Goal: Communication & Community: Answer question/provide support

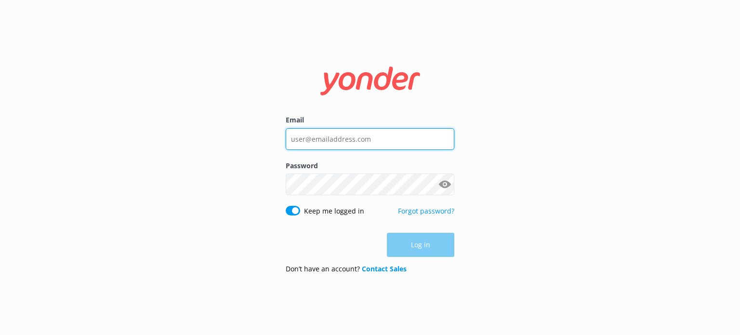
type input "[EMAIL_ADDRESS][DOMAIN_NAME]"
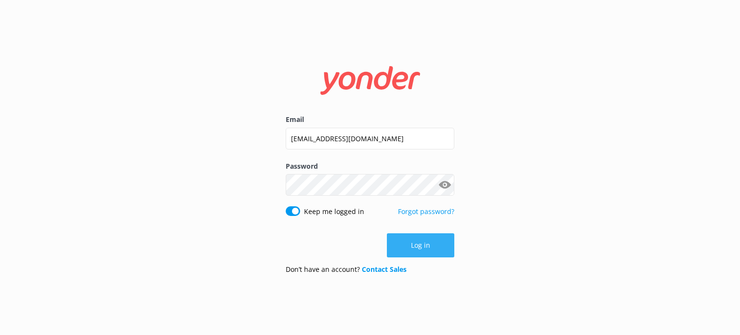
click at [417, 236] on button "Log in" at bounding box center [420, 245] width 67 height 24
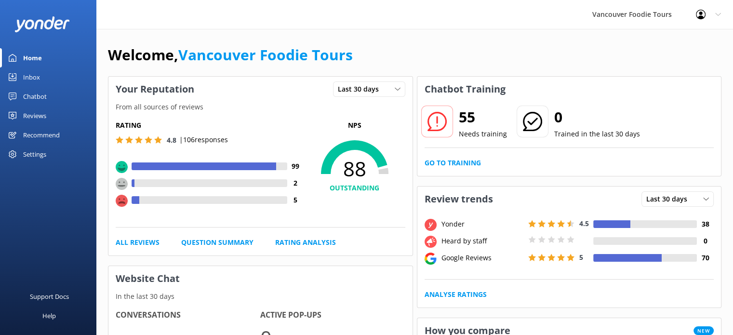
click at [32, 77] on div "Inbox" at bounding box center [31, 76] width 17 height 19
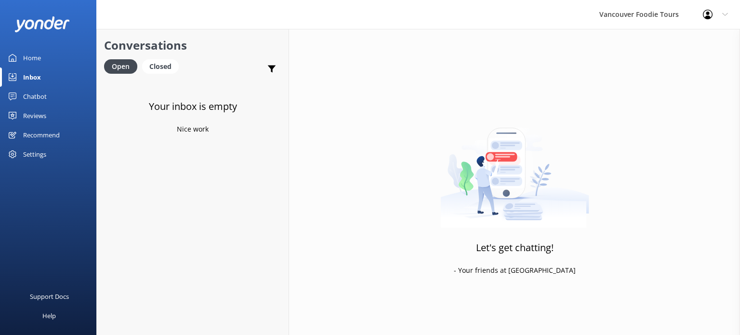
click at [40, 109] on div "Reviews" at bounding box center [34, 115] width 23 height 19
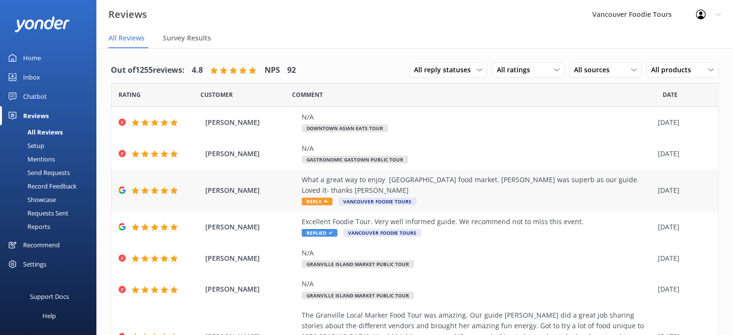
click at [511, 188] on div "What a great way to enjoy Granville Island food market. Lydia was superb as our…" at bounding box center [476, 190] width 351 height 32
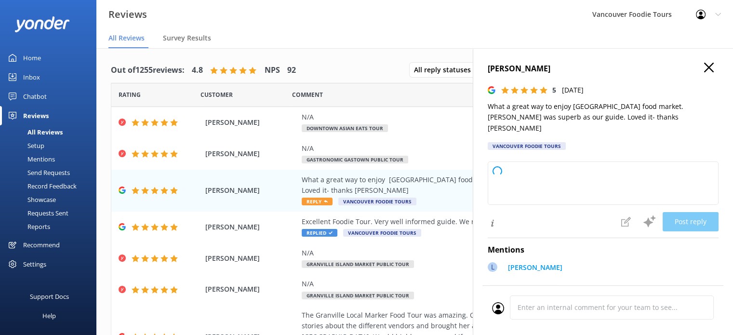
type textarea "Thank you so much for your wonderful review! We're delighted you enjoyed your G…"
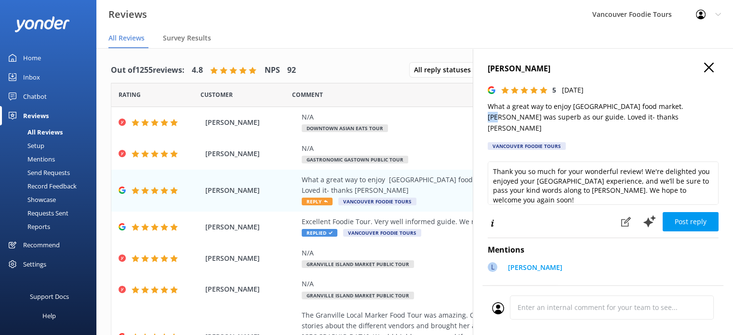
drag, startPoint x: 665, startPoint y: 107, endPoint x: 676, endPoint y: 108, distance: 11.1
click at [676, 108] on p "What a great way to enjoy Granville Island food market. Lydia was superb as our…" at bounding box center [602, 117] width 231 height 32
drag, startPoint x: 666, startPoint y: 107, endPoint x: 679, endPoint y: 109, distance: 13.6
click at [679, 109] on p "What a great way to enjoy Granville Island food market. Lydia was superb as our…" at bounding box center [602, 117] width 231 height 32
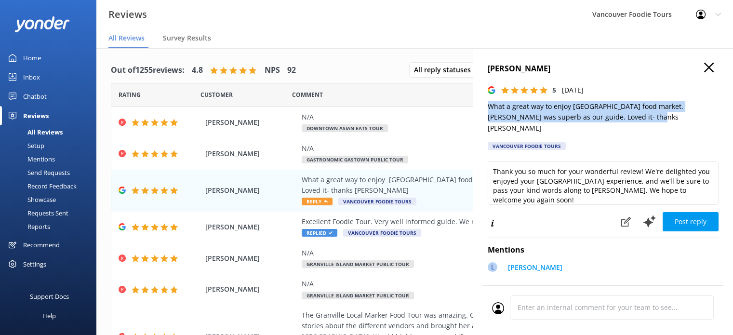
drag, startPoint x: 485, startPoint y: 103, endPoint x: 639, endPoint y: 118, distance: 154.4
click at [639, 118] on div "Colin Lewis 5 Tue, 9th Sep 2025 What a great way to enjoy Granville Island food…" at bounding box center [602, 215] width 260 height 335
copy p "What a great way to enjoy Granville Island food market. Lydia was superb as our…"
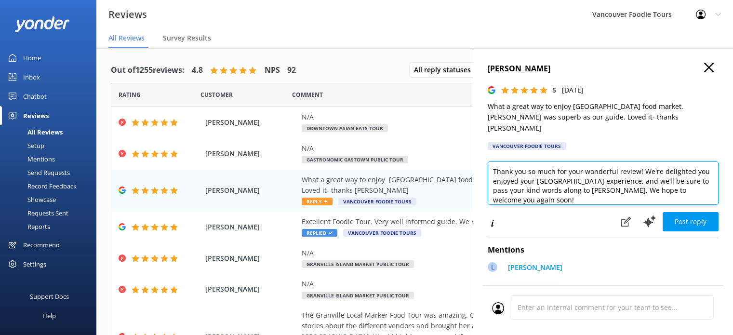
click at [523, 179] on textarea "Thank you so much for your wonderful review! We're delighted you enjoyed your G…" at bounding box center [602, 182] width 231 height 43
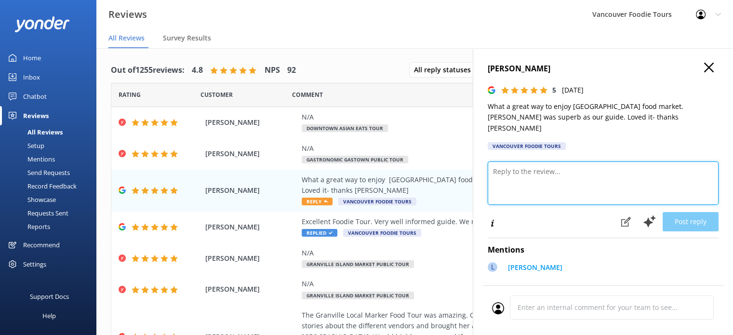
paste textarea "Hi Colin, Thank you so much for your kind review! We’re thrilled you enjoyed ex…"
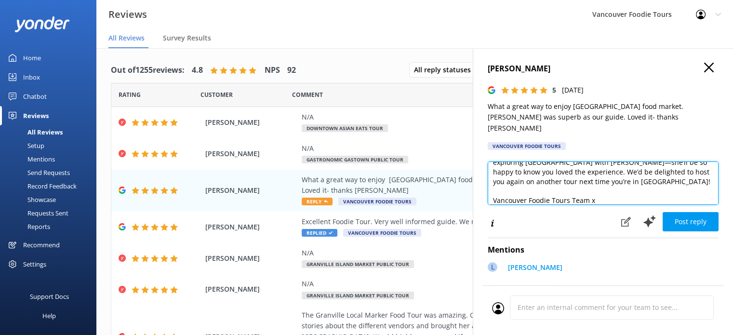
scroll to position [5, 0]
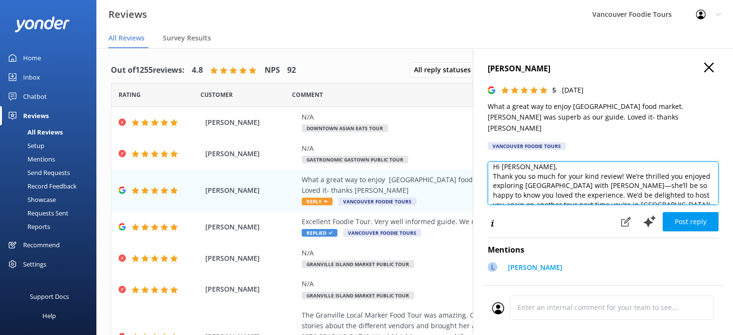
click at [534, 161] on textarea "Hi Colin, Thank you so much for your kind review! We’re thrilled you enjoyed ex…" at bounding box center [602, 182] width 231 height 43
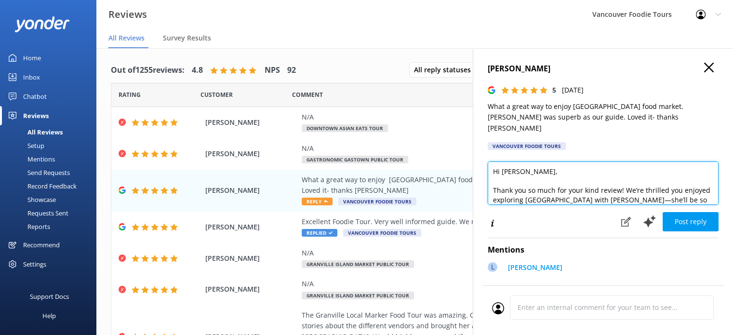
drag, startPoint x: 702, startPoint y: 166, endPoint x: 705, endPoint y: 151, distance: 15.2
click at [705, 161] on textarea "Hi Colin, Thank you so much for your kind review! We’re thrilled you enjoyed ex…" at bounding box center [602, 182] width 231 height 43
click at [686, 169] on textarea "Hi Colin, Thank you so much for your kind review! We’re thrilled you enjoyed ex…" at bounding box center [602, 182] width 231 height 43
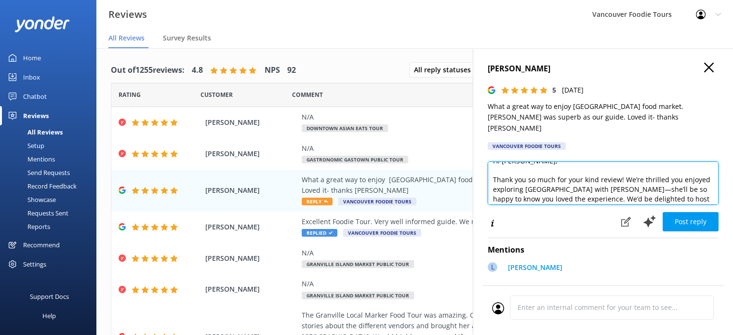
scroll to position [19, 0]
click at [550, 169] on textarea "Hi Colin, Thank you so much for your kind review! We’re thrilled you enjoyed ex…" at bounding box center [602, 182] width 231 height 43
click at [611, 173] on textarea "Hi Colin, Thank you so much for your kind review! We’re thrilled you enjoyed ex…" at bounding box center [602, 182] width 231 height 43
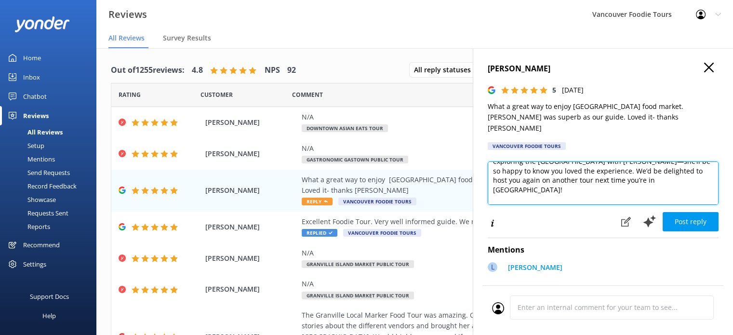
scroll to position [52, 0]
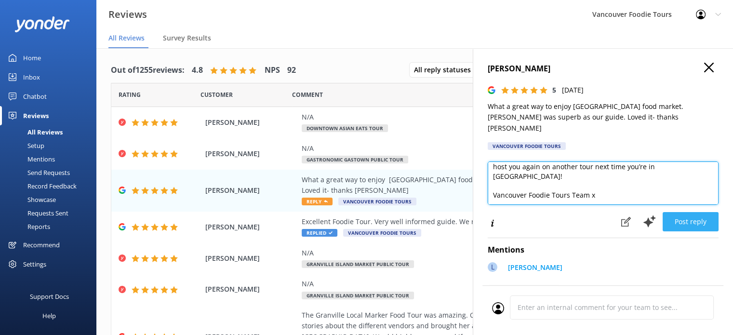
type textarea "Hi Colin, Thank you so much for your kind review! We’re thrilled you enjoyed ex…"
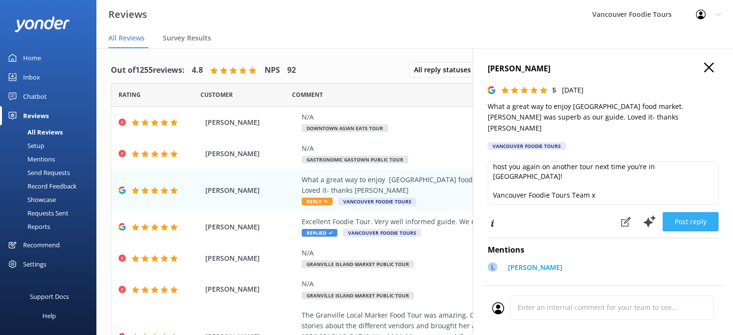
click at [694, 212] on button "Post reply" at bounding box center [690, 221] width 56 height 19
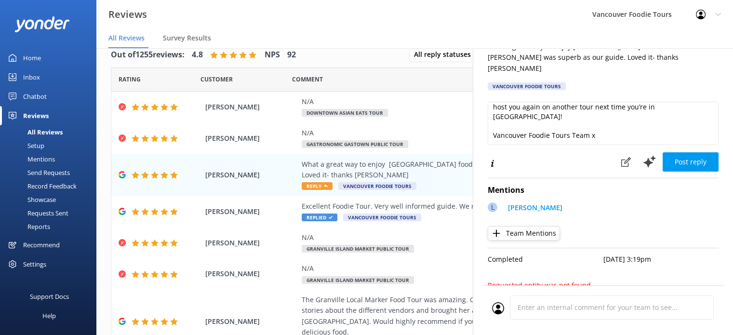
scroll to position [19, 0]
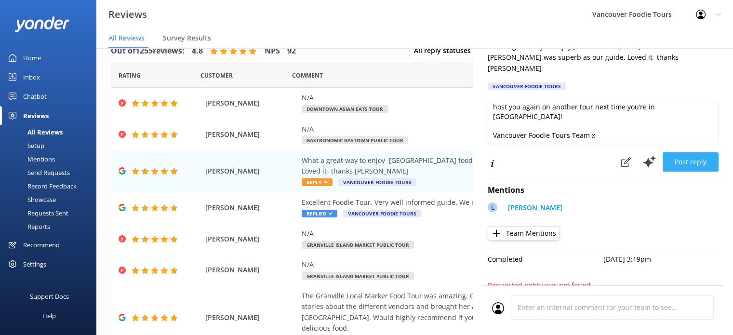
click at [682, 152] on button "Post reply" at bounding box center [690, 161] width 56 height 19
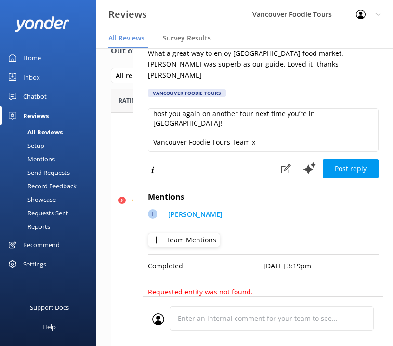
scroll to position [49, 0]
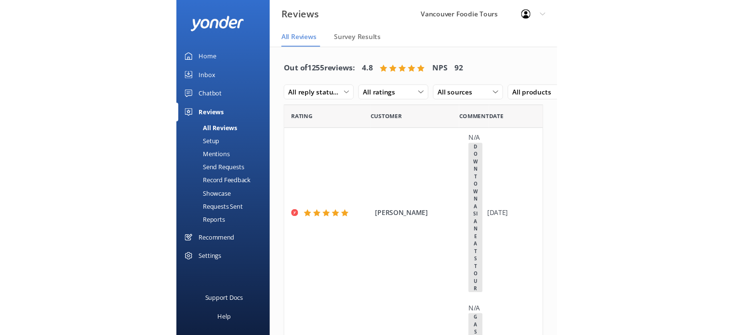
scroll to position [19, 0]
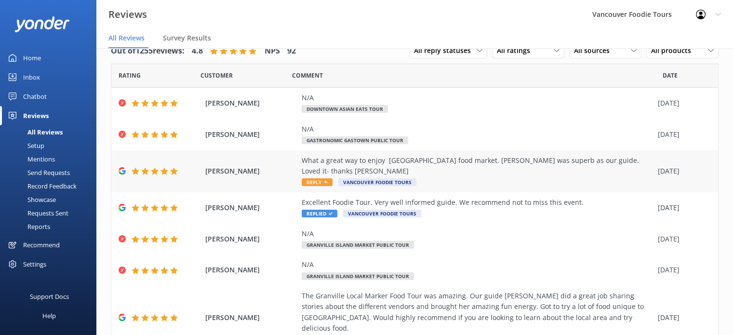
click at [393, 162] on div "What a great way to enjoy Granville Island food market. Lydia was superb as our…" at bounding box center [476, 166] width 351 height 22
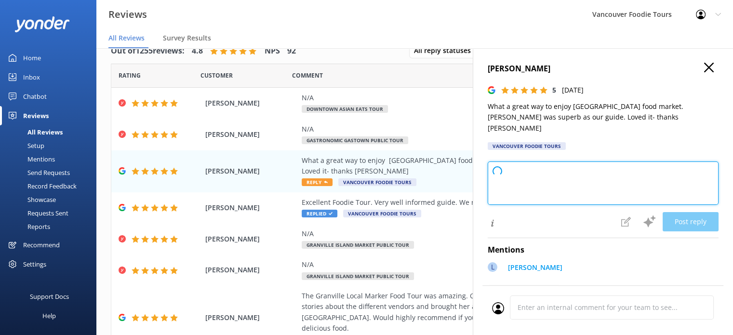
click at [393, 166] on textarea at bounding box center [602, 182] width 231 height 43
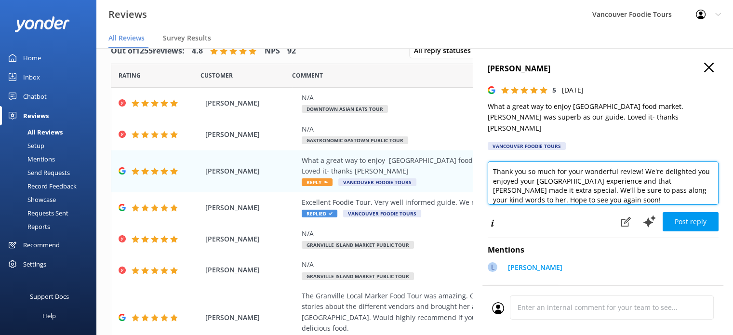
click at [393, 166] on textarea "Thank you so much for your wonderful review! We're delighted you enjoyed your G…" at bounding box center [602, 182] width 231 height 43
paste textarea "Hi Colin, Thank you so much for your kind review! We’re thrilled you enjoyed ex…"
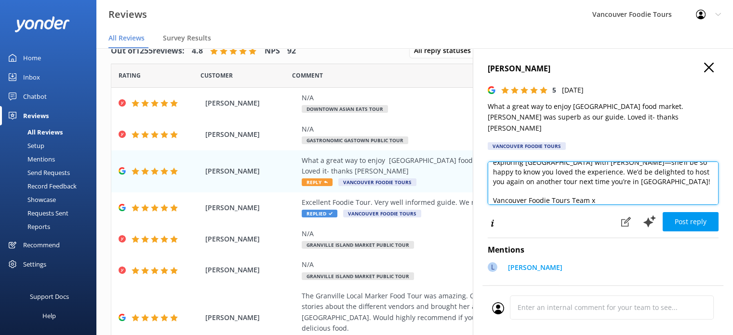
scroll to position [5, 0]
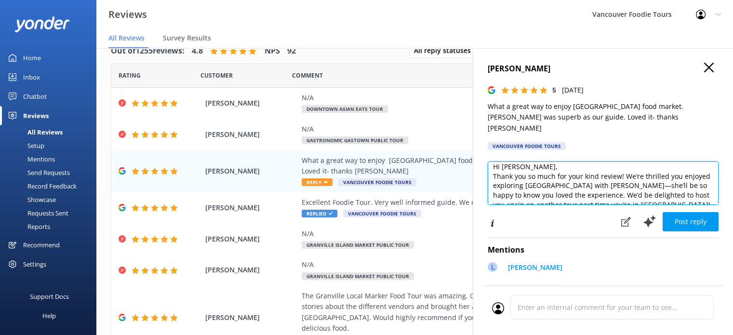
click at [393, 161] on textarea "Hi Colin, Thank you so much for your kind review! We’re thrilled you enjoyed ex…" at bounding box center [602, 182] width 231 height 43
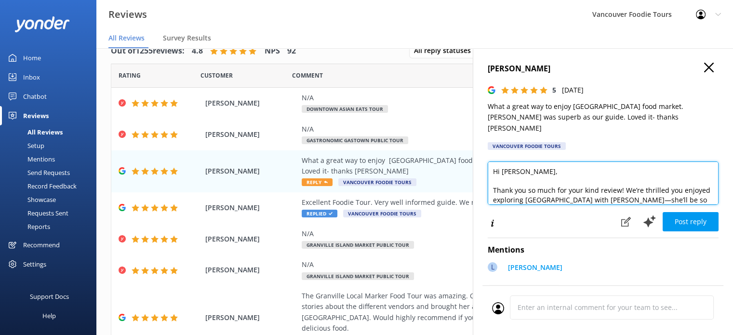
scroll to position [42, 0]
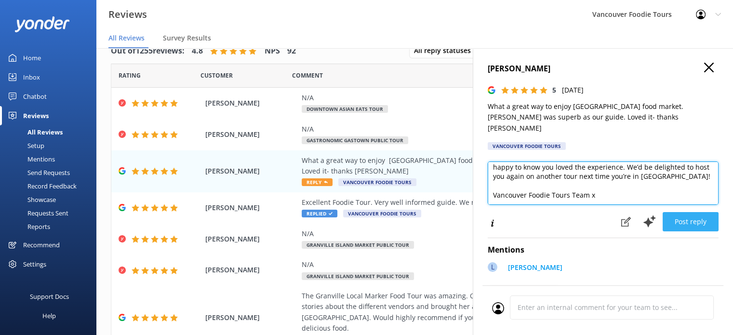
type textarea "Hi Colin, Thank you so much for your kind review! We’re thrilled you enjoyed ex…"
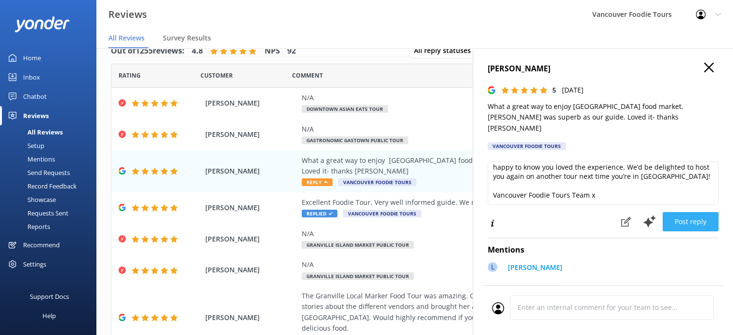
click at [393, 212] on button "Post reply" at bounding box center [690, 221] width 56 height 19
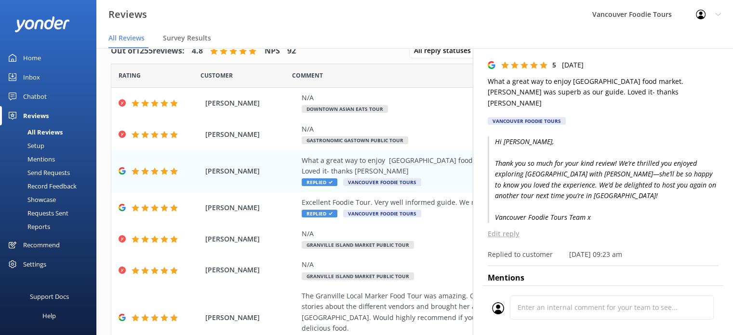
scroll to position [93, 0]
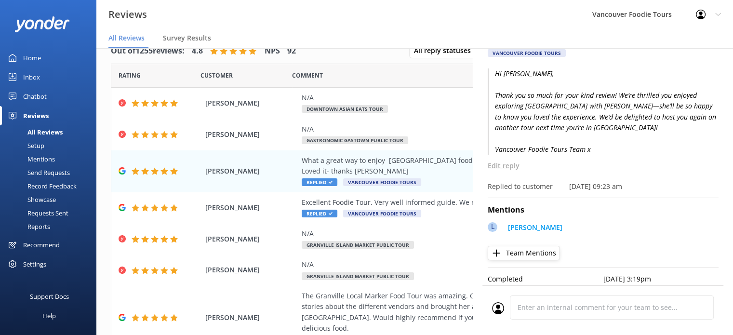
click at [393, 160] on p "Edit reply" at bounding box center [602, 165] width 231 height 11
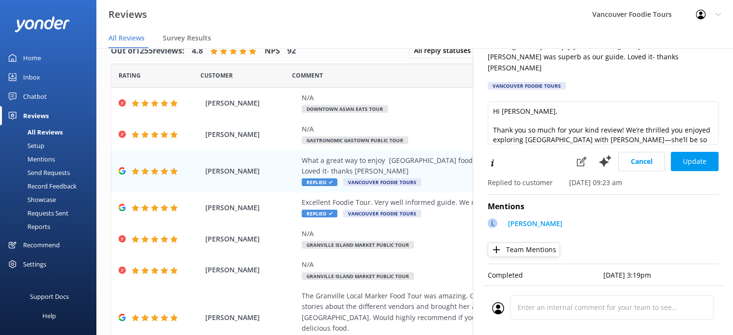
scroll to position [56, 0]
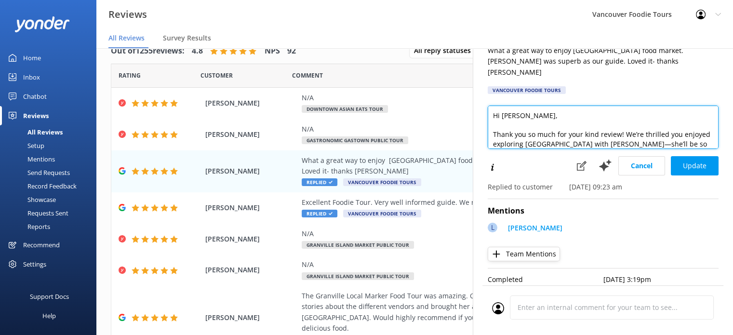
click at [393, 131] on textarea "Hi Colin, Thank you so much for your kind review! We’re thrilled you enjoyed ex…" at bounding box center [602, 126] width 231 height 43
type textarea "Hi Colin, Thank you so much for your kind review! We’re thrilled you enjoyed ex…"
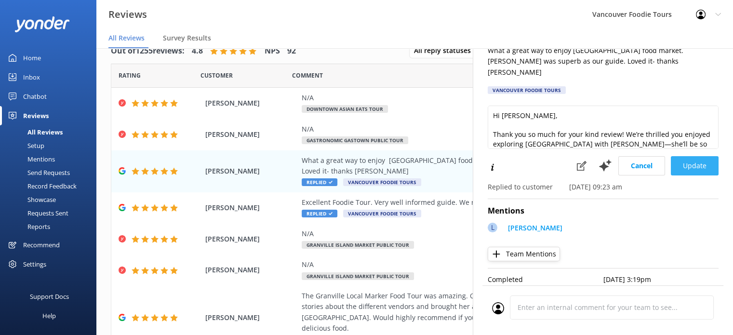
click at [393, 156] on button "Update" at bounding box center [694, 165] width 48 height 19
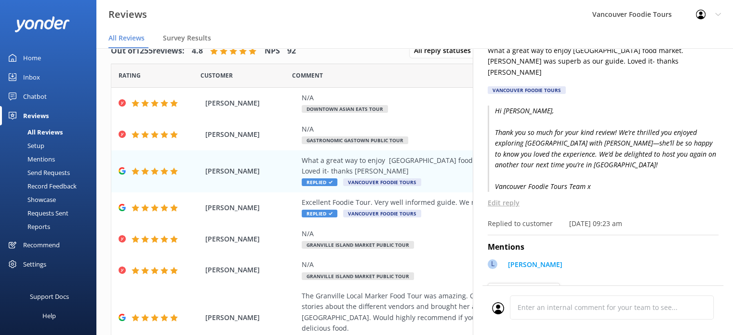
click at [393, 197] on p "Edit reply" at bounding box center [602, 202] width 231 height 11
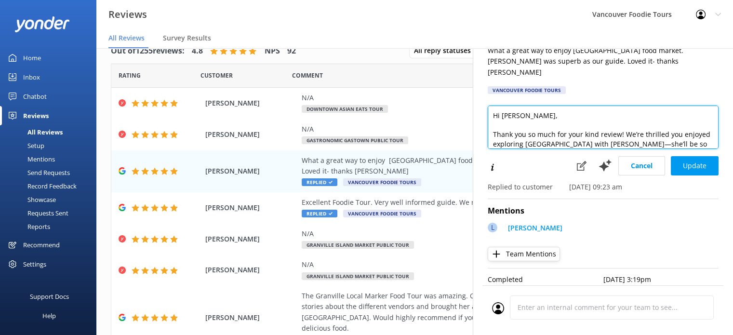
click at [393, 132] on textarea "Hi Colin, Thank you so much for your kind review! We’re thrilled you enjoyed ex…" at bounding box center [602, 126] width 231 height 43
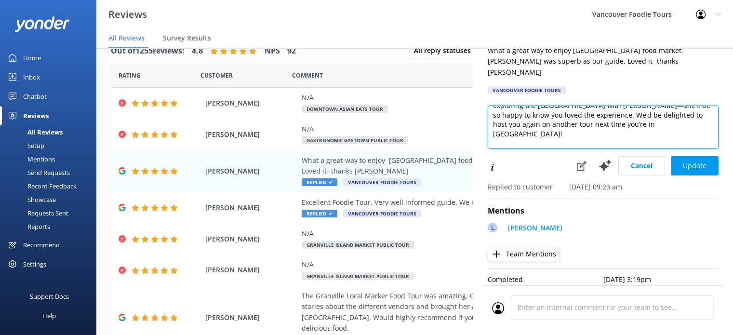
scroll to position [52, 0]
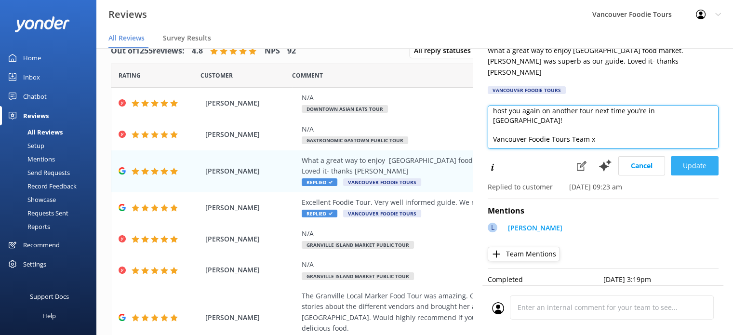
type textarea "Hi Colin, Thank you so much for your kind review! We’re thrilled you enjoyed ex…"
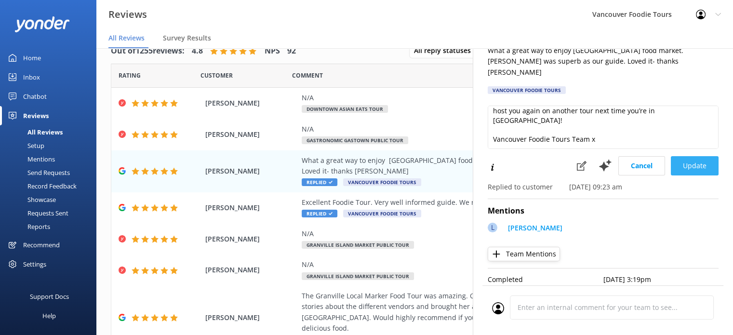
click at [393, 156] on button "Update" at bounding box center [694, 165] width 48 height 19
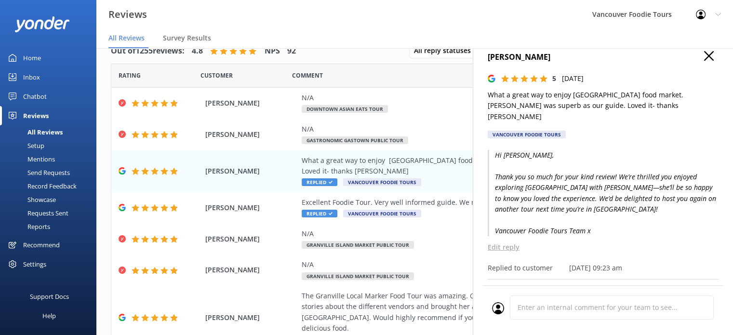
scroll to position [0, 0]
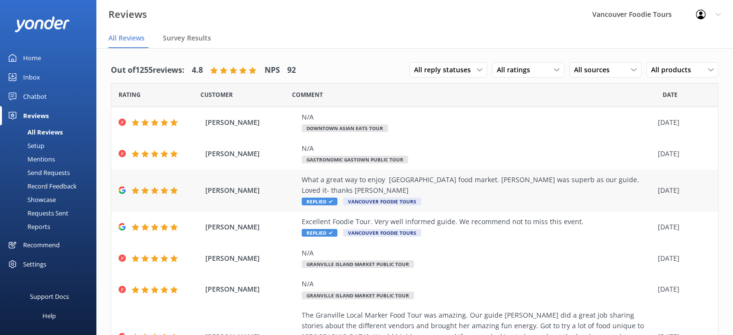
click at [460, 177] on div "What a great way to enjoy [GEOGRAPHIC_DATA] food market. [PERSON_NAME] was supe…" at bounding box center [476, 185] width 351 height 22
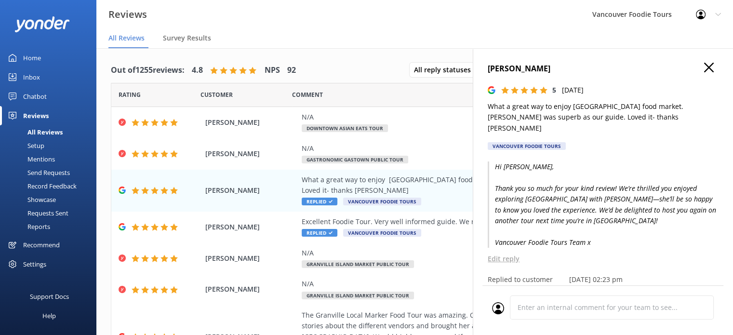
click at [508, 253] on p "Edit reply" at bounding box center [602, 258] width 231 height 11
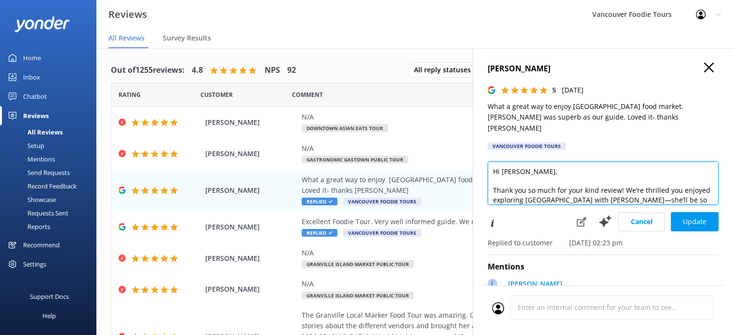
click at [553, 188] on textarea "Hi [PERSON_NAME], Thank you so much for your kind review! We’re thrilled you en…" at bounding box center [602, 182] width 231 height 43
click at [550, 188] on textarea "Hi [PERSON_NAME], Thank you so much for your kind review! We’re thrilled you en…" at bounding box center [602, 182] width 231 height 43
click at [611, 189] on textarea "Hi [PERSON_NAME], Thank you so much for your kind review! We’re thrilled you en…" at bounding box center [602, 182] width 231 height 43
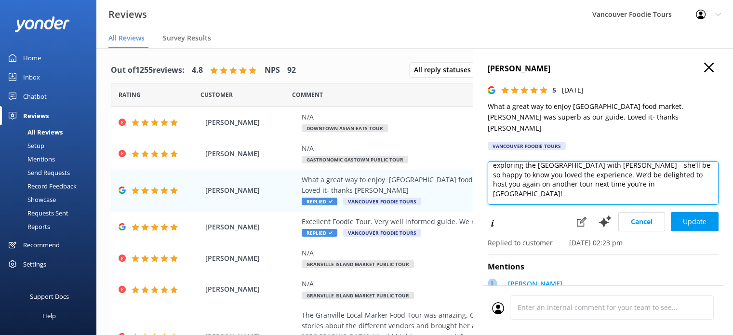
scroll to position [52, 0]
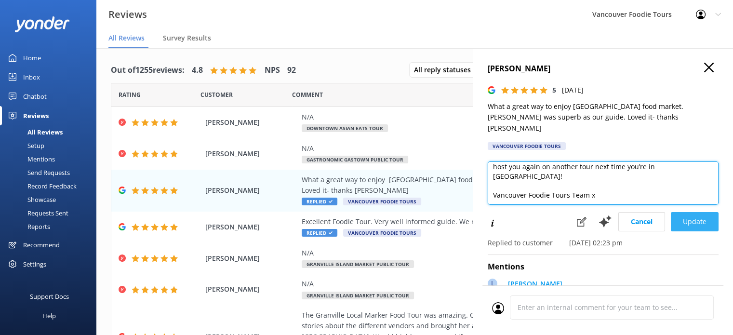
type textarea "Hi [PERSON_NAME], Thank you so much for your kind review! We’re thrilled you en…"
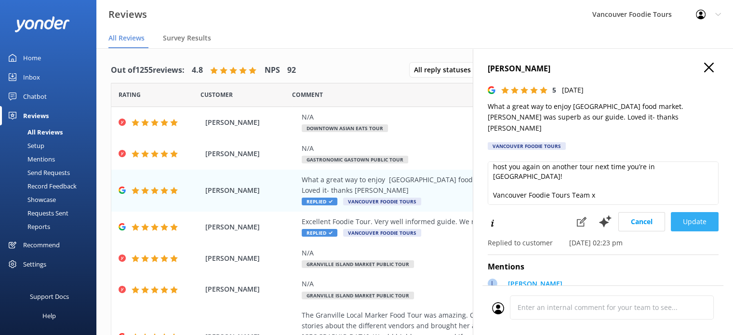
click at [684, 212] on button "Update" at bounding box center [694, 221] width 48 height 19
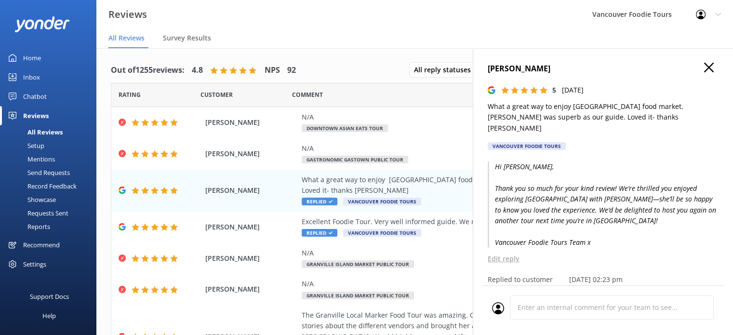
click at [706, 63] on h4 "[PERSON_NAME]" at bounding box center [602, 69] width 231 height 13
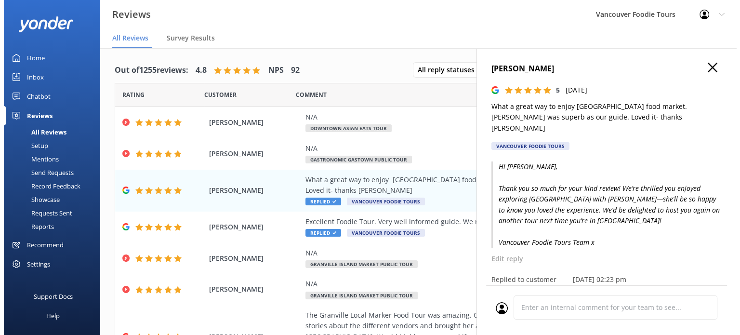
scroll to position [48, 0]
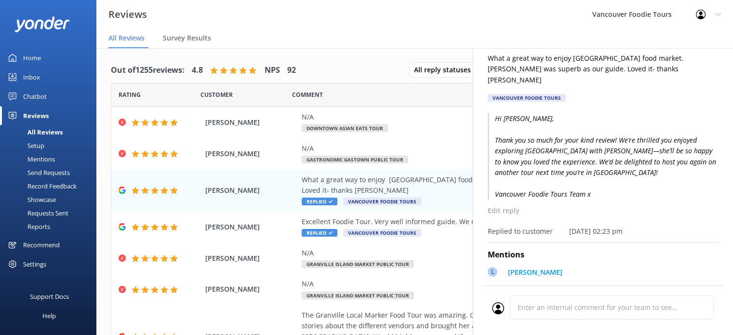
click at [497, 205] on p "Edit reply" at bounding box center [602, 210] width 231 height 11
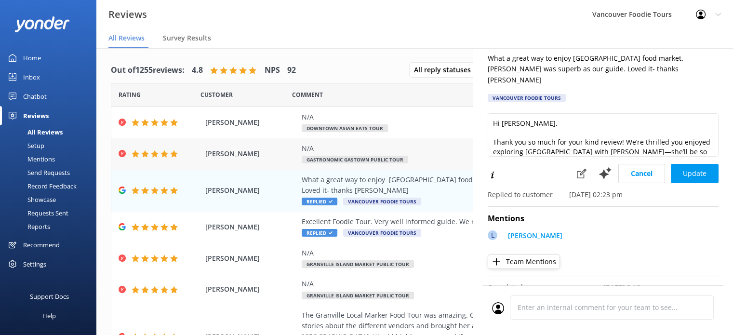
click at [447, 150] on div "N/A" at bounding box center [476, 148] width 351 height 11
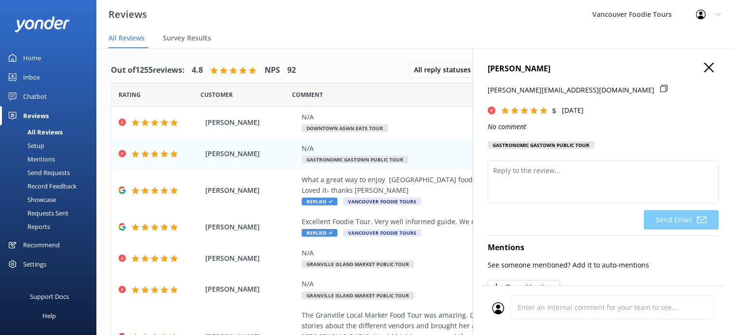
click at [704, 63] on icon "button" at bounding box center [709, 68] width 10 height 10
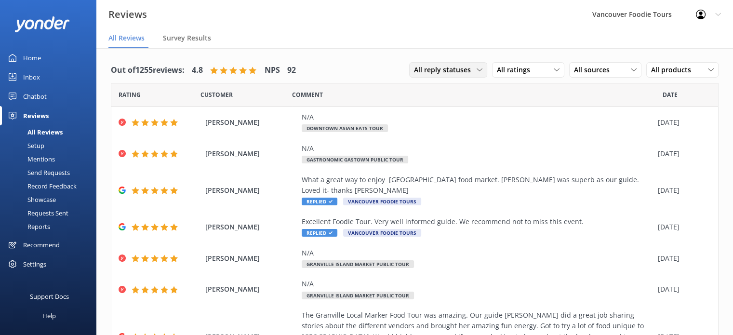
click at [466, 70] on span "All reply statuses" at bounding box center [445, 70] width 63 height 11
click at [461, 109] on link "Needs a reply" at bounding box center [452, 109] width 86 height 19
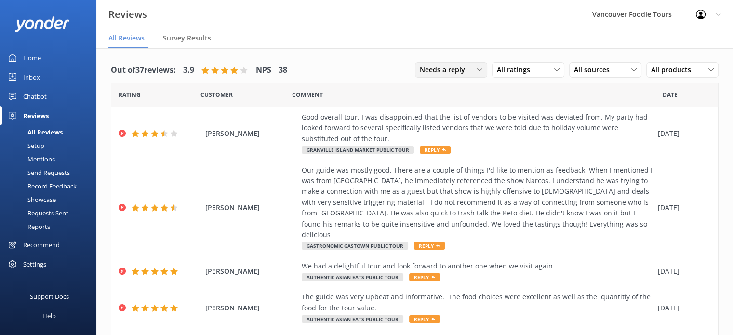
click at [453, 71] on span "Needs a reply" at bounding box center [444, 70] width 51 height 11
click at [457, 95] on link "All reply statuses" at bounding box center [458, 89] width 86 height 19
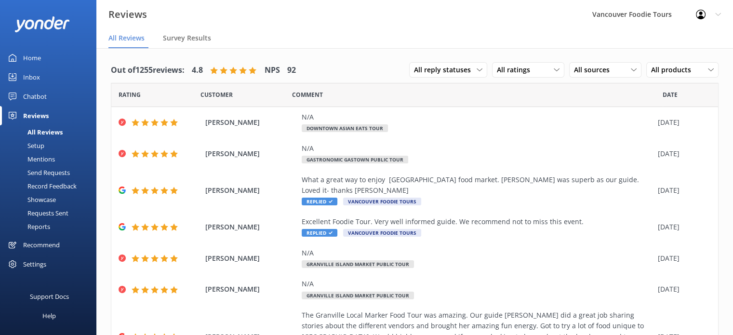
click at [43, 77] on link "Inbox" at bounding box center [48, 76] width 96 height 19
